Goal: Check status: Check status

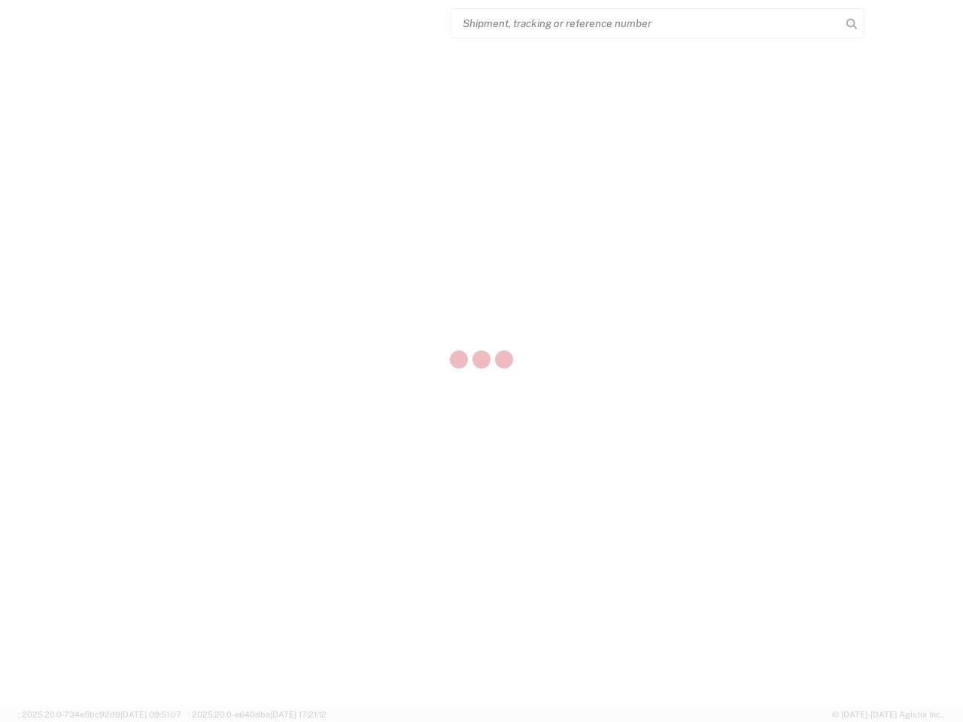
select select "US"
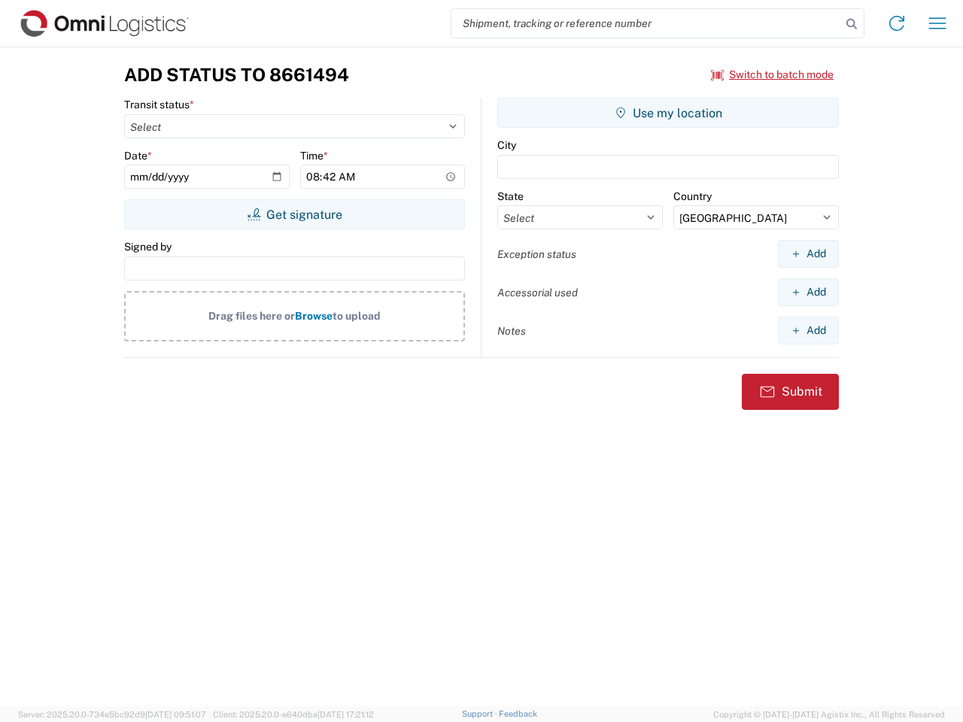
click at [646, 23] on input "search" at bounding box center [646, 23] width 390 height 29
click at [852, 24] on icon at bounding box center [851, 24] width 21 height 21
click at [897, 23] on icon at bounding box center [897, 23] width 24 height 24
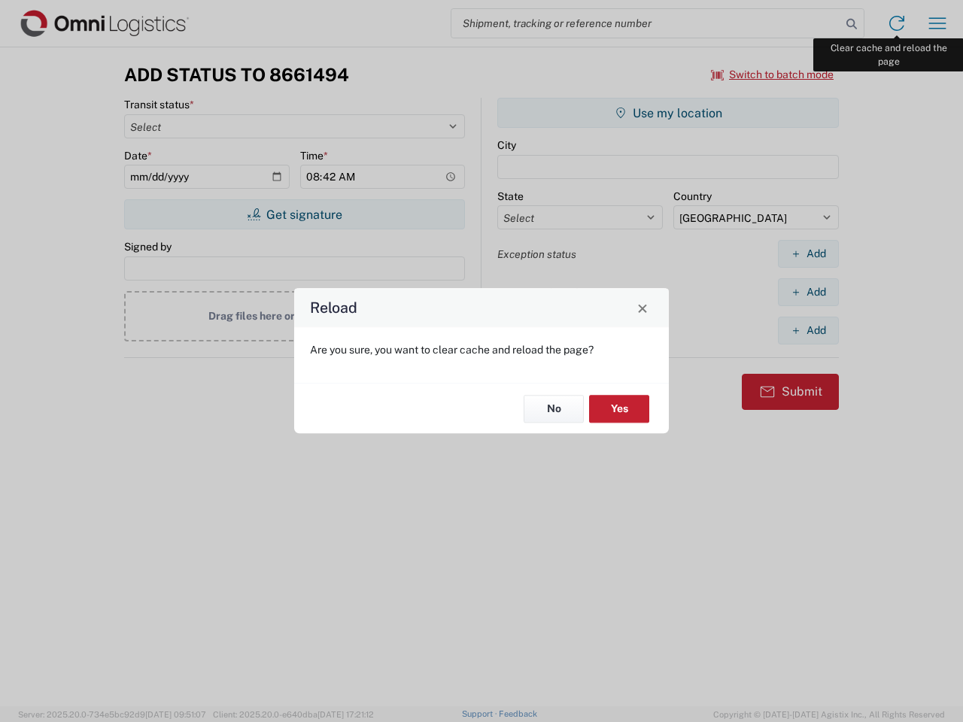
click at [938, 23] on div "Reload Are you sure, you want to clear cache and reload the page? No Yes" at bounding box center [481, 361] width 963 height 722
click at [773, 74] on div "Reload Are you sure, you want to clear cache and reload the page? No Yes" at bounding box center [481, 361] width 963 height 722
click at [294, 214] on div "Reload Are you sure, you want to clear cache and reload the page? No Yes" at bounding box center [481, 361] width 963 height 722
click at [668, 113] on div "Reload Are you sure, you want to clear cache and reload the page? No Yes" at bounding box center [481, 361] width 963 height 722
click at [808, 254] on div "Reload Are you sure, you want to clear cache and reload the page? No Yes" at bounding box center [481, 361] width 963 height 722
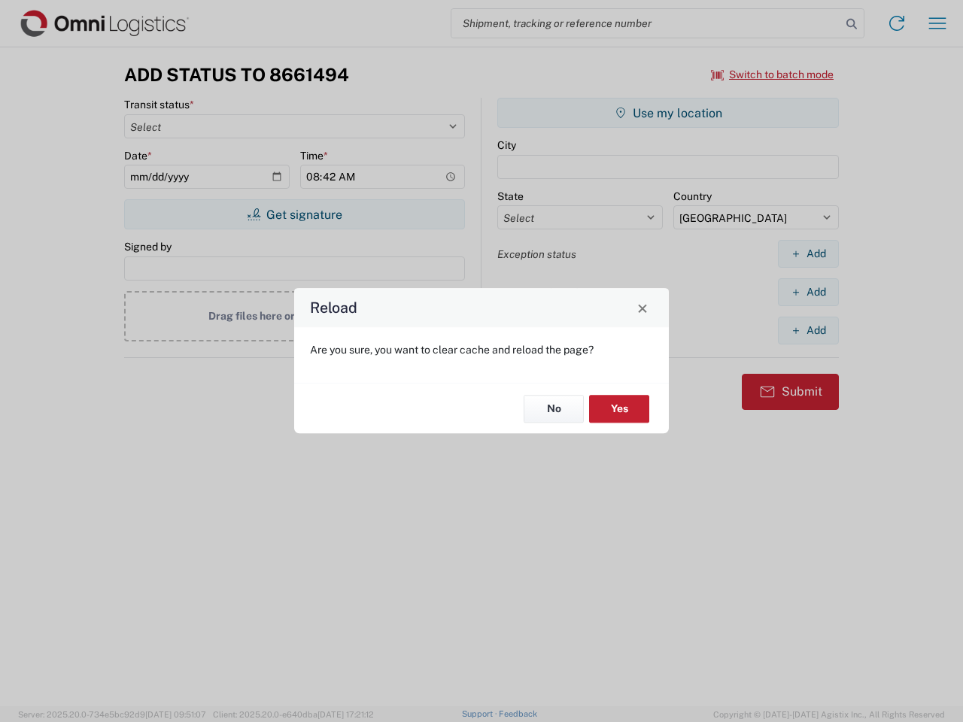
click at [808, 292] on div "Reload Are you sure, you want to clear cache and reload the page? No Yes" at bounding box center [481, 361] width 963 height 722
click at [808, 330] on div "Reload Are you sure, you want to clear cache and reload the page? No Yes" at bounding box center [481, 361] width 963 height 722
